Goal: Subscribe to service/newsletter

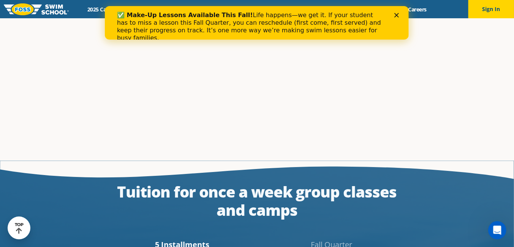
scroll to position [1222, 0]
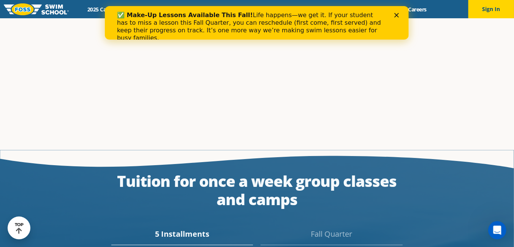
click at [397, 15] on icon "Close" at bounding box center [396, 15] width 5 height 5
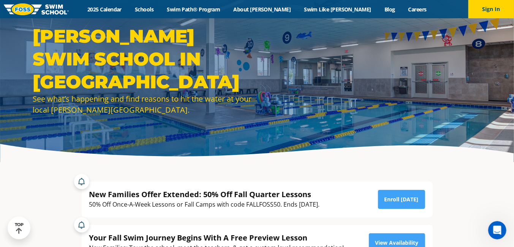
scroll to position [0, 0]
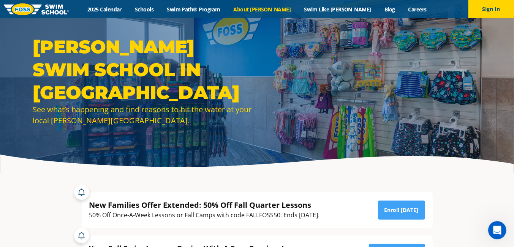
click at [278, 6] on link "About [PERSON_NAME]" at bounding box center [262, 9] width 71 height 7
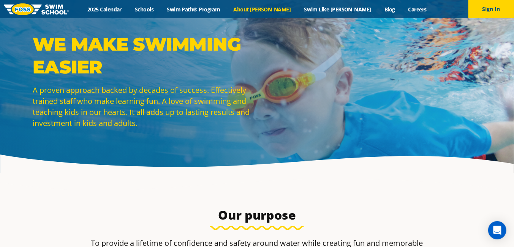
click at [295, 11] on link "About [PERSON_NAME]" at bounding box center [262, 9] width 71 height 7
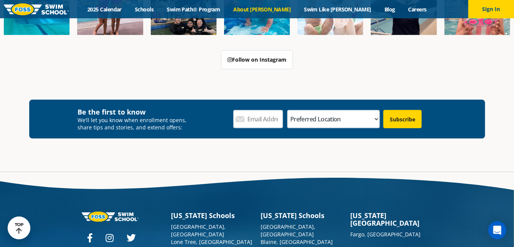
scroll to position [1899, 0]
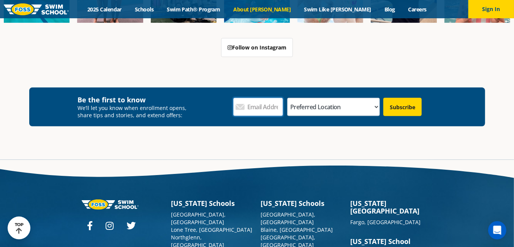
click at [267, 98] on input "Email Address *" at bounding box center [258, 107] width 50 height 18
click at [215, 87] on div "Be the first to know We’ll let you know when enrollment opens, share tips and s…" at bounding box center [257, 106] width 456 height 39
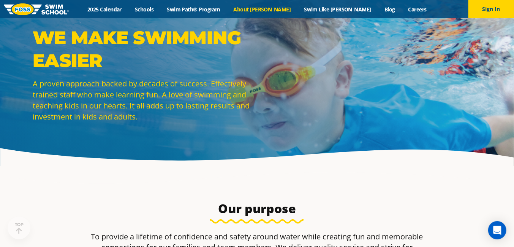
scroll to position [0, 0]
